Goal: Task Accomplishment & Management: Manage account settings

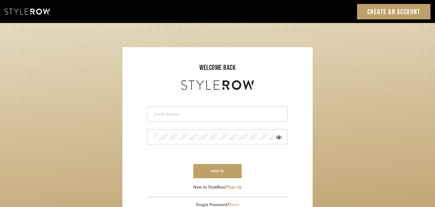
click at [177, 117] on input "email" at bounding box center [216, 114] width 127 height 6
click at [205, 170] on button "sign in" at bounding box center [217, 171] width 48 height 14
click at [183, 111] on input "Junior Designer" at bounding box center [212, 114] width 118 height 6
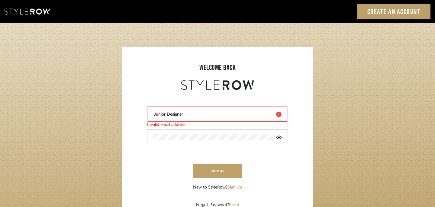
type input "r"
click at [178, 115] on input "carley@balancingactlifest" at bounding box center [212, 114] width 118 height 6
type input "CarleyMarieR@gmail.com"
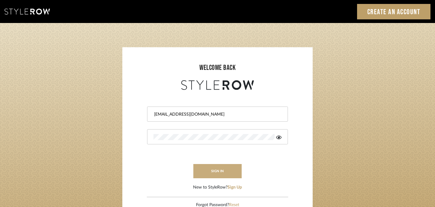
click at [210, 173] on button "sign in" at bounding box center [217, 171] width 48 height 14
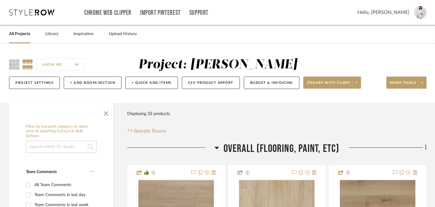
click at [420, 14] on img at bounding box center [420, 12] width 13 height 13
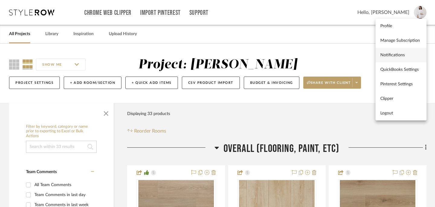
click at [401, 54] on span "Notifications" at bounding box center [400, 55] width 41 height 5
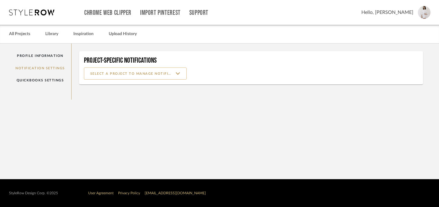
click at [118, 76] on input at bounding box center [135, 73] width 103 height 12
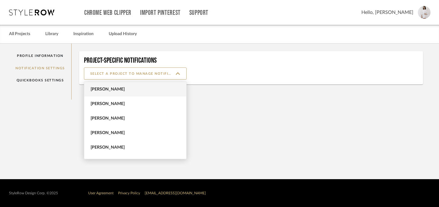
click at [114, 87] on span "Bessy Benjamin" at bounding box center [136, 89] width 91 height 5
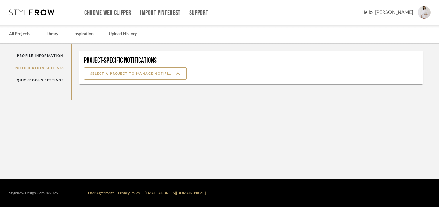
type input "Bessy Benjamin"
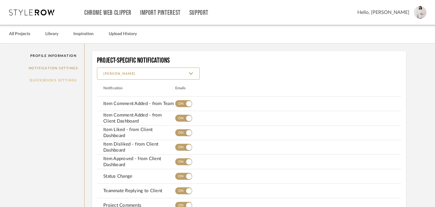
click at [44, 81] on link "QuickBooks Settings" at bounding box center [53, 80] width 62 height 12
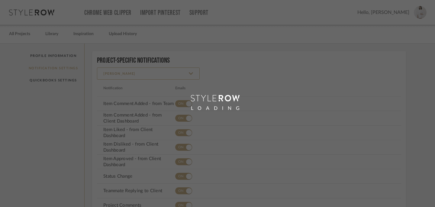
click at [41, 67] on div "LOADING" at bounding box center [217, 103] width 435 height 207
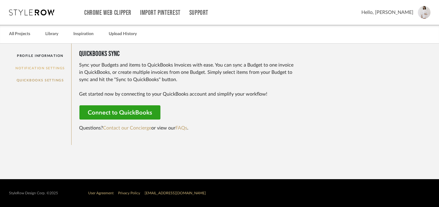
click at [40, 69] on link "Notification Settings" at bounding box center [40, 68] width 62 height 12
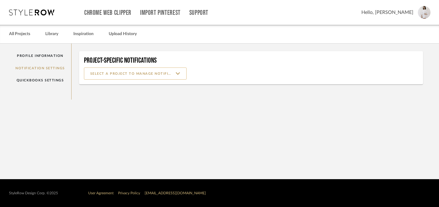
click at [123, 73] on input at bounding box center [135, 73] width 103 height 12
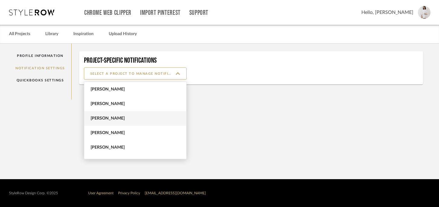
click at [129, 123] on span "Jill Ferguson" at bounding box center [135, 118] width 102 height 15
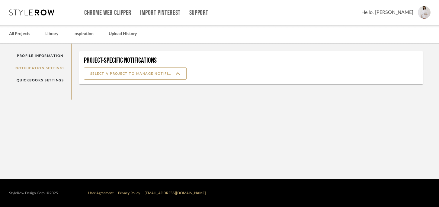
type input "Jill Ferguson"
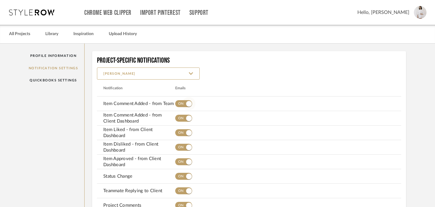
click at [182, 105] on span "button" at bounding box center [188, 103] width 13 height 13
click at [175, 118] on span "button" at bounding box center [183, 118] width 17 height 7
click at [175, 130] on span "button" at bounding box center [183, 132] width 17 height 7
click at [175, 141] on button "button" at bounding box center [183, 147] width 17 height 12
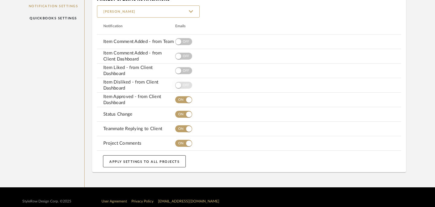
scroll to position [71, 0]
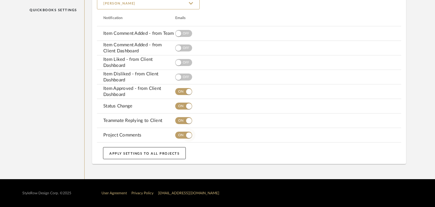
click at [175, 137] on span "button" at bounding box center [183, 134] width 17 height 7
click at [176, 122] on span "button" at bounding box center [183, 120] width 17 height 7
click at [182, 109] on span "button" at bounding box center [188, 105] width 13 height 13
click at [182, 91] on span "button" at bounding box center [188, 91] width 13 height 13
click at [134, 150] on button "APPLY SETTINGS TO ALL PROJECTS" at bounding box center [144, 153] width 83 height 12
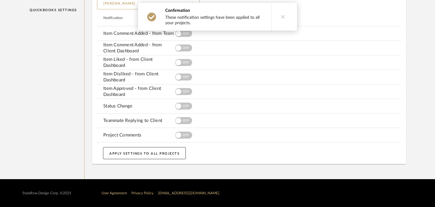
scroll to position [0, 0]
